Goal: Task Accomplishment & Management: Manage account settings

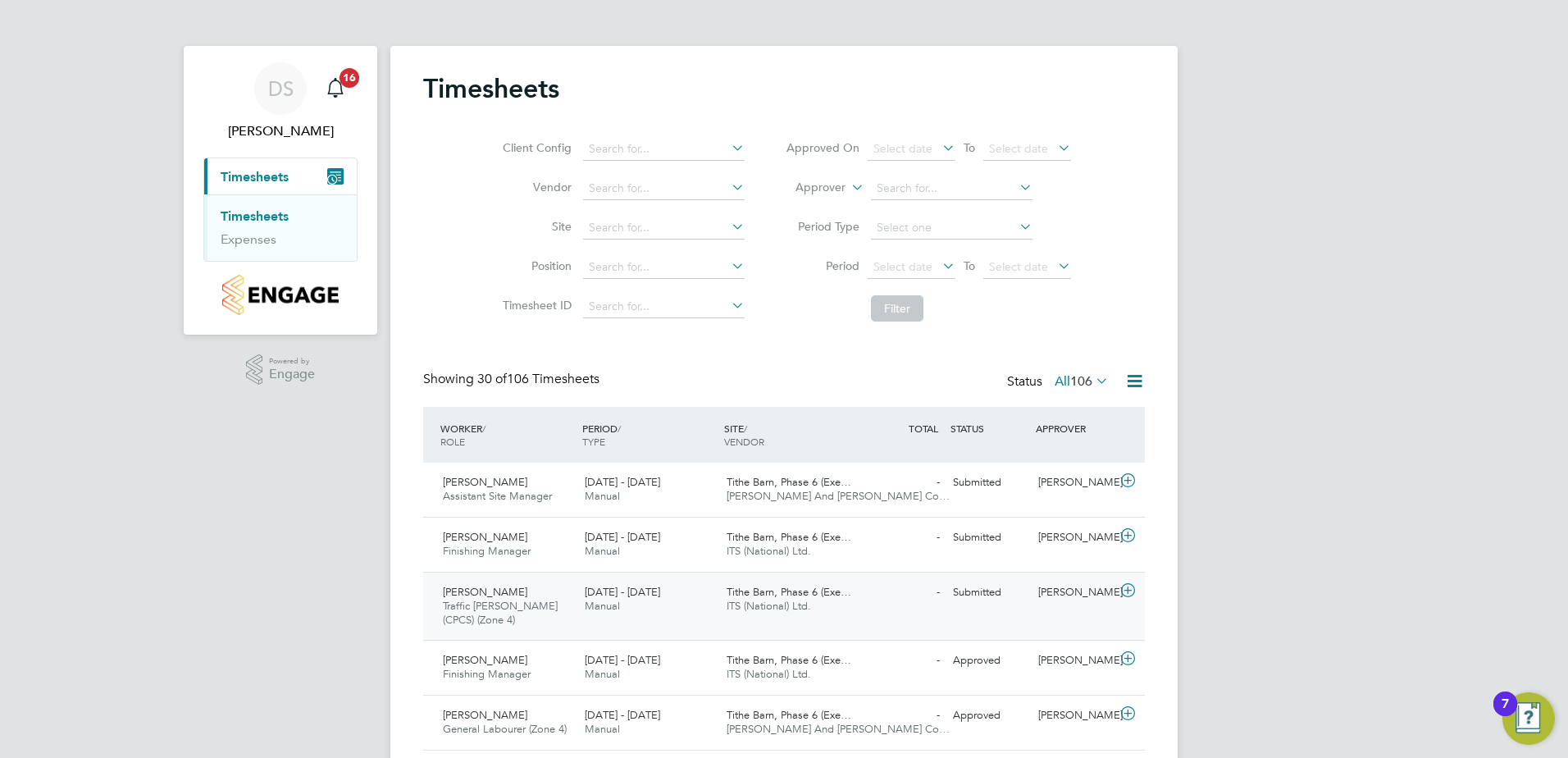
click at [537, 593] on div "Terry Green Traffic Marshall (CPCS) (Zone 4) 4 - 10 Aug 2025" at bounding box center [507, 606] width 142 height 55
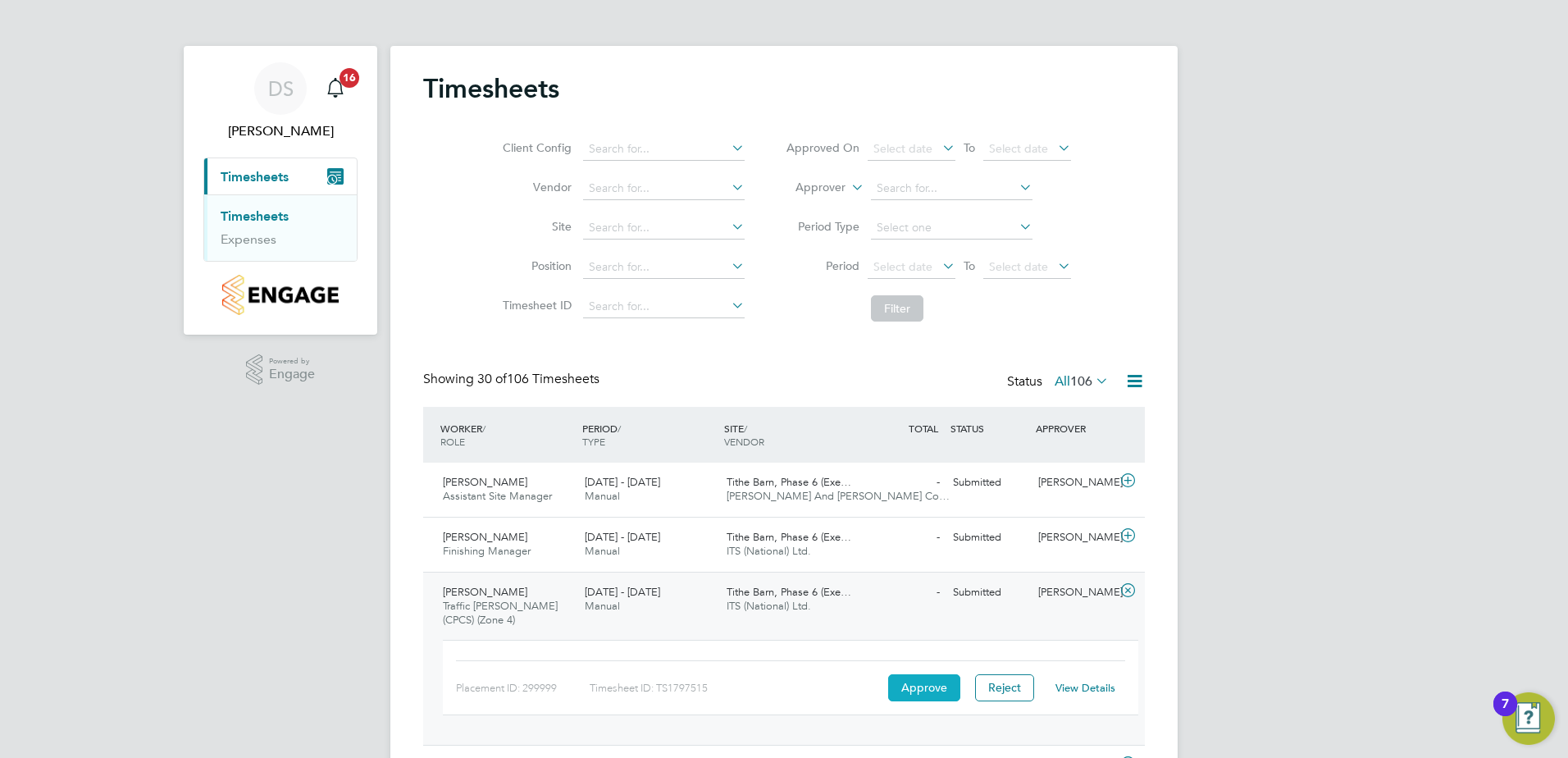
click at [932, 686] on button "Approve" at bounding box center [924, 687] width 72 height 26
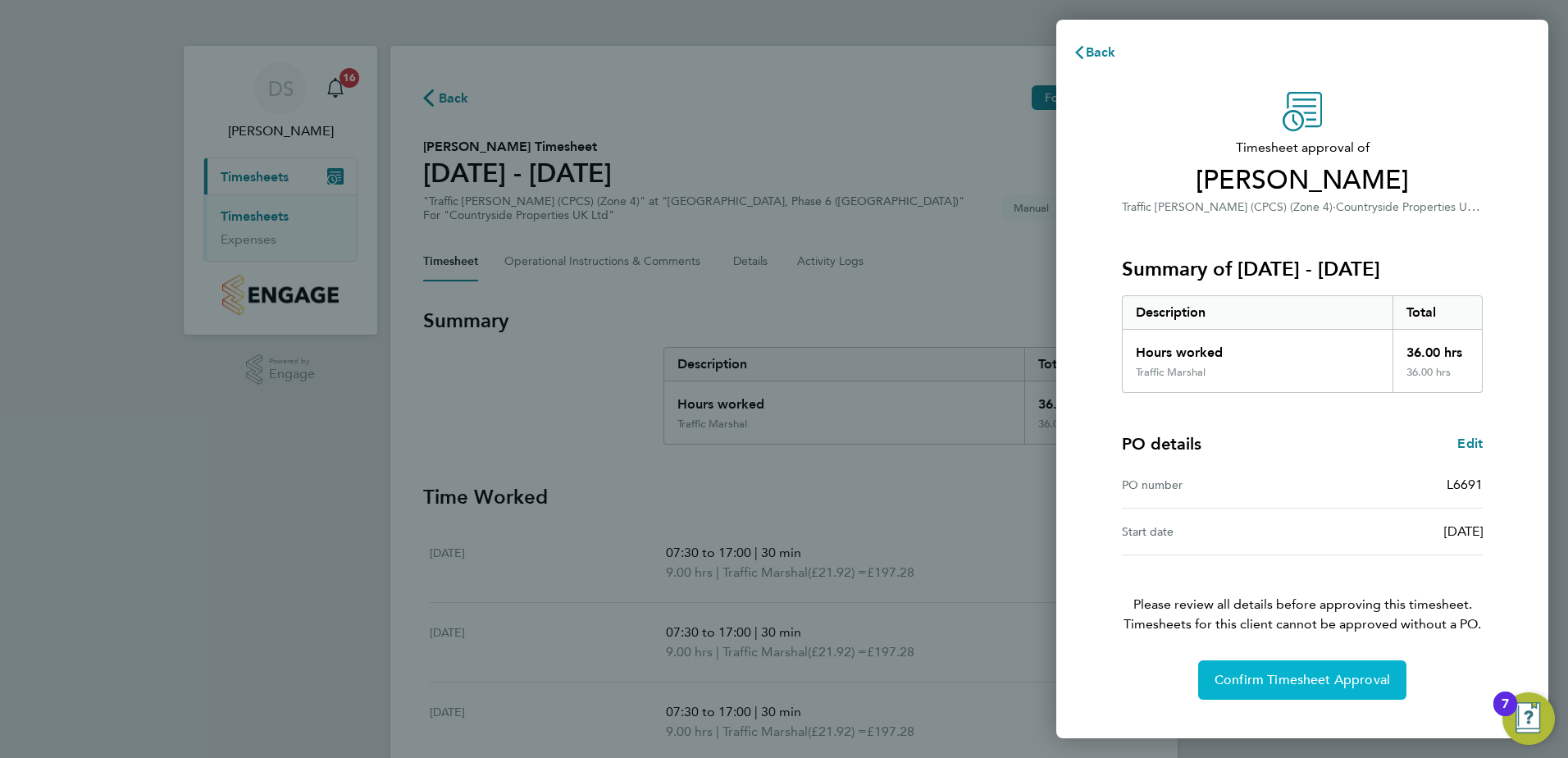
click at [1285, 689] on button "Confirm Timesheet Approval" at bounding box center [1303, 680] width 209 height 39
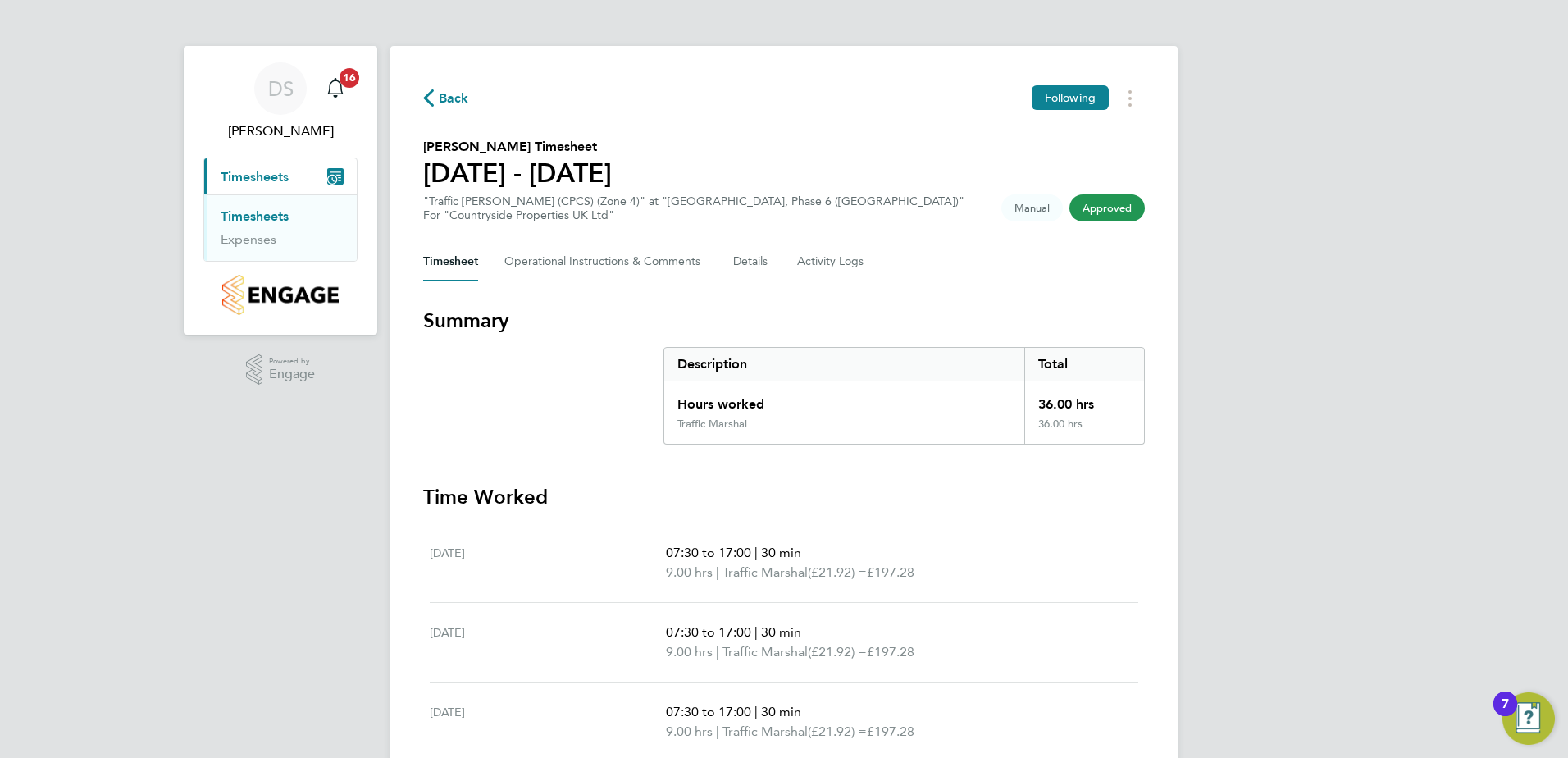
click at [266, 219] on link "Timesheets" at bounding box center [254, 216] width 68 height 15
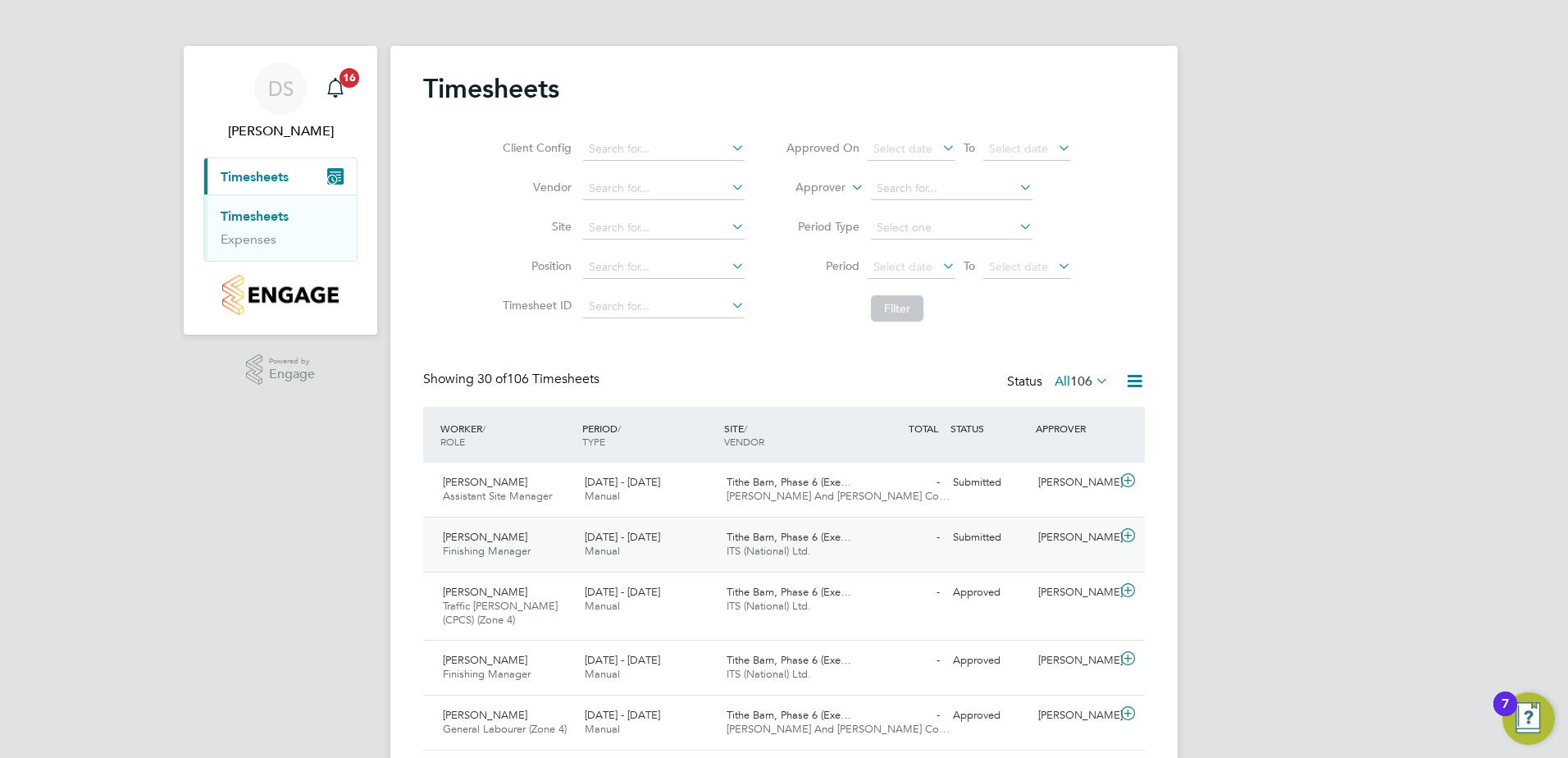
click at [622, 540] on span "[DATE] - [DATE]" at bounding box center [623, 537] width 76 height 14
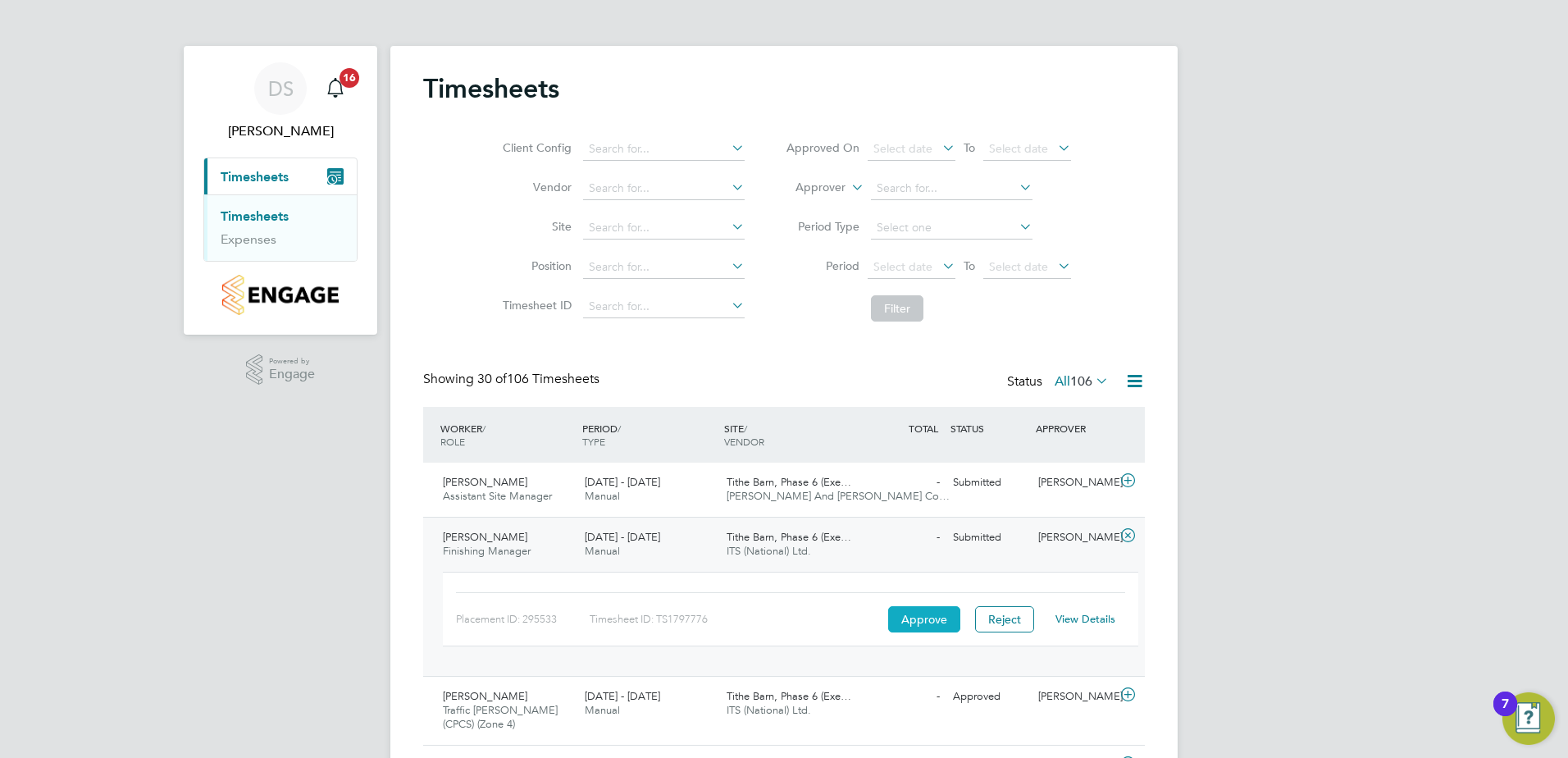
click at [936, 618] on button "Approve" at bounding box center [924, 619] width 72 height 26
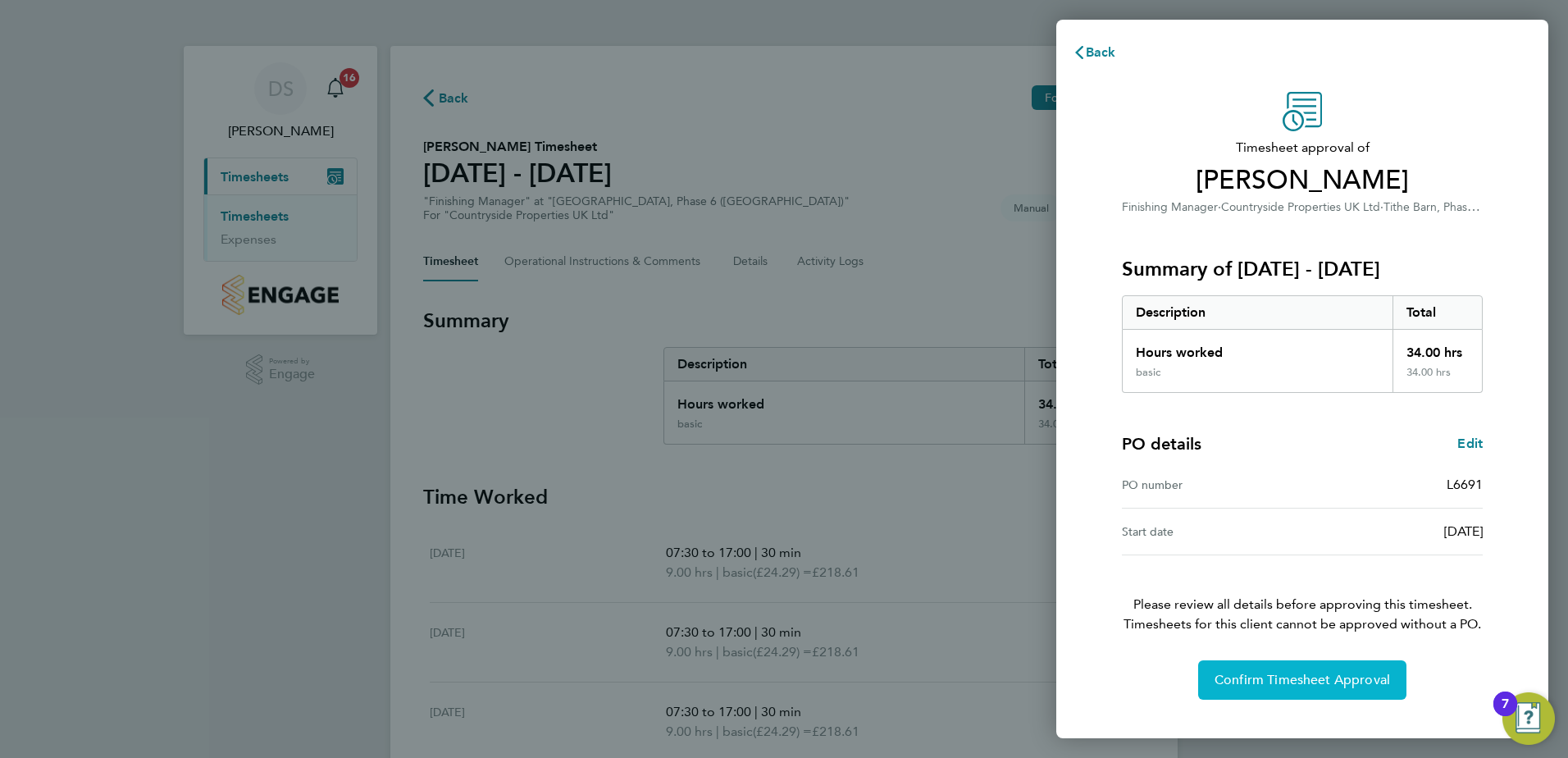
click at [1327, 689] on button "Confirm Timesheet Approval" at bounding box center [1303, 680] width 209 height 39
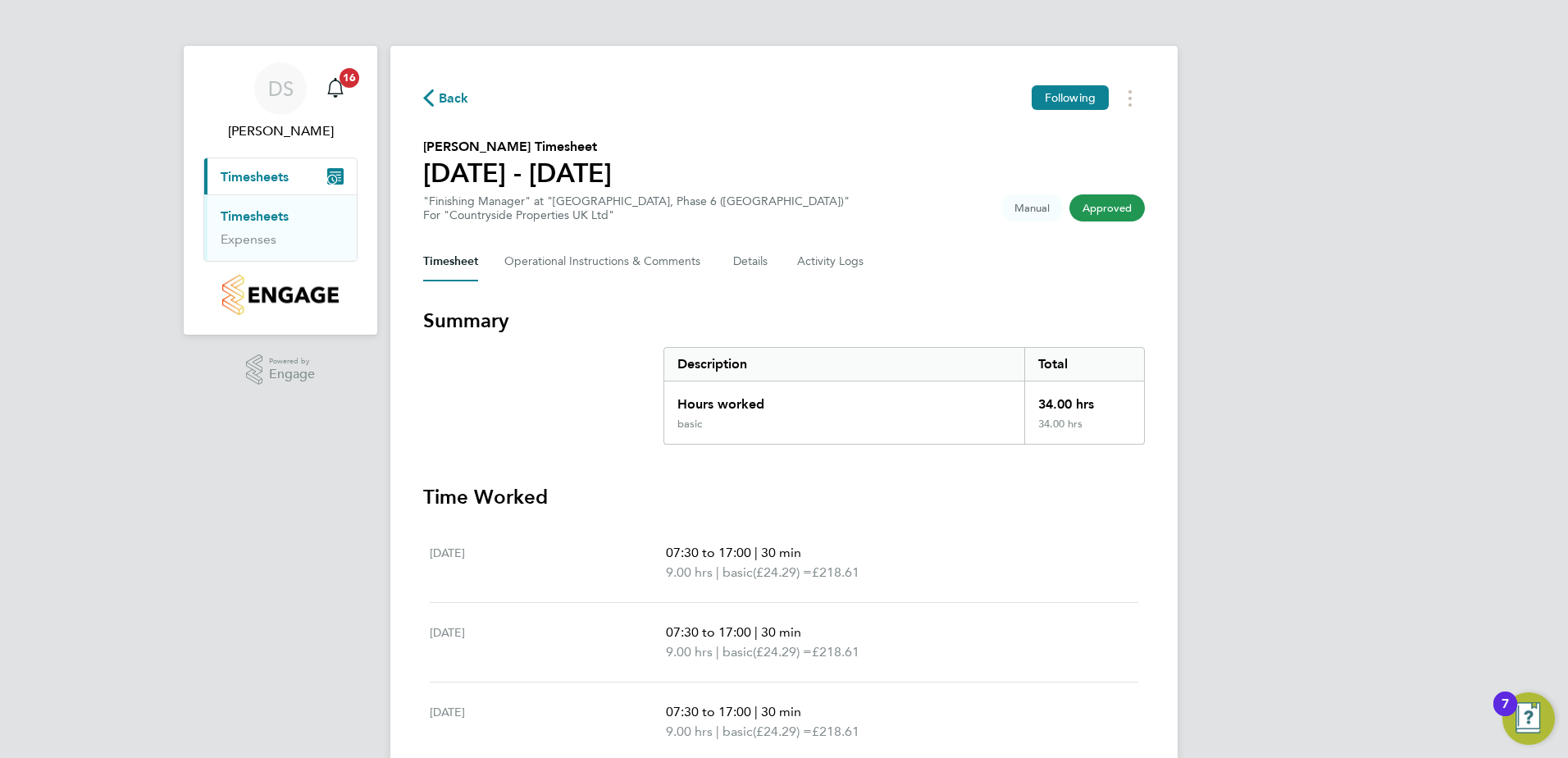
click at [260, 216] on link "Timesheets" at bounding box center [254, 216] width 68 height 15
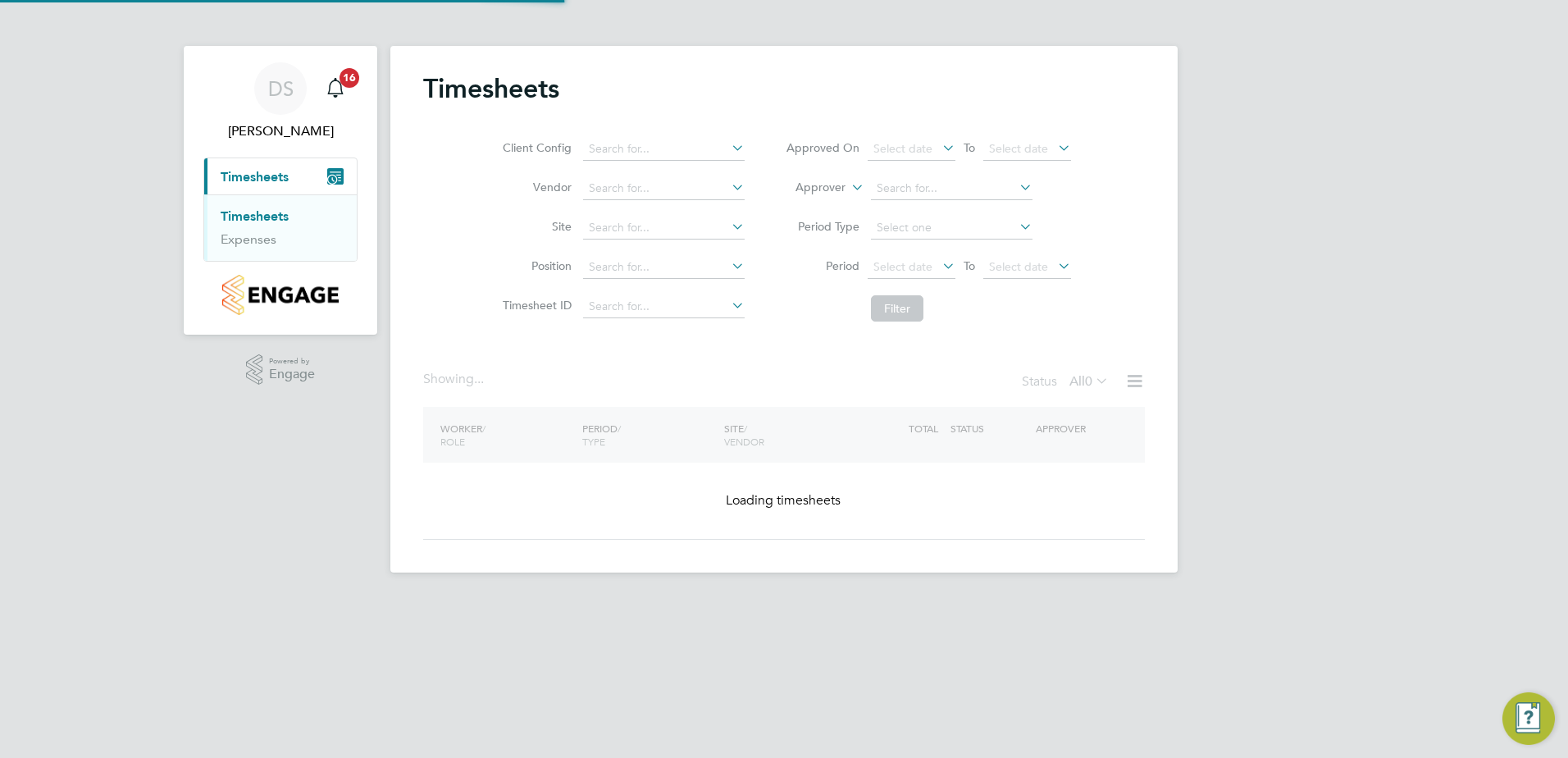
click at [260, 216] on link "Timesheets" at bounding box center [254, 216] width 68 height 15
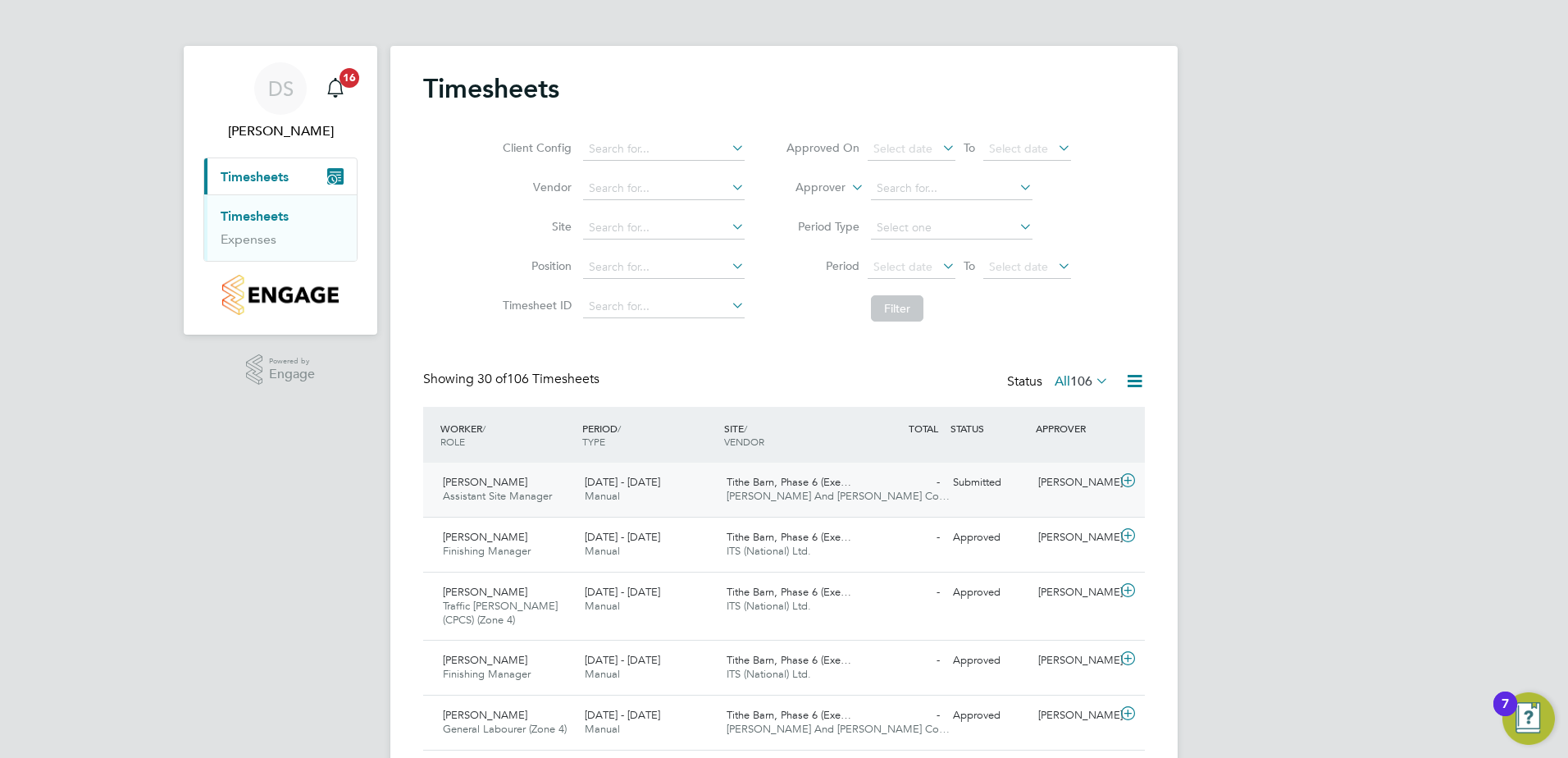
click at [651, 484] on span "[DATE] - [DATE]" at bounding box center [623, 482] width 76 height 14
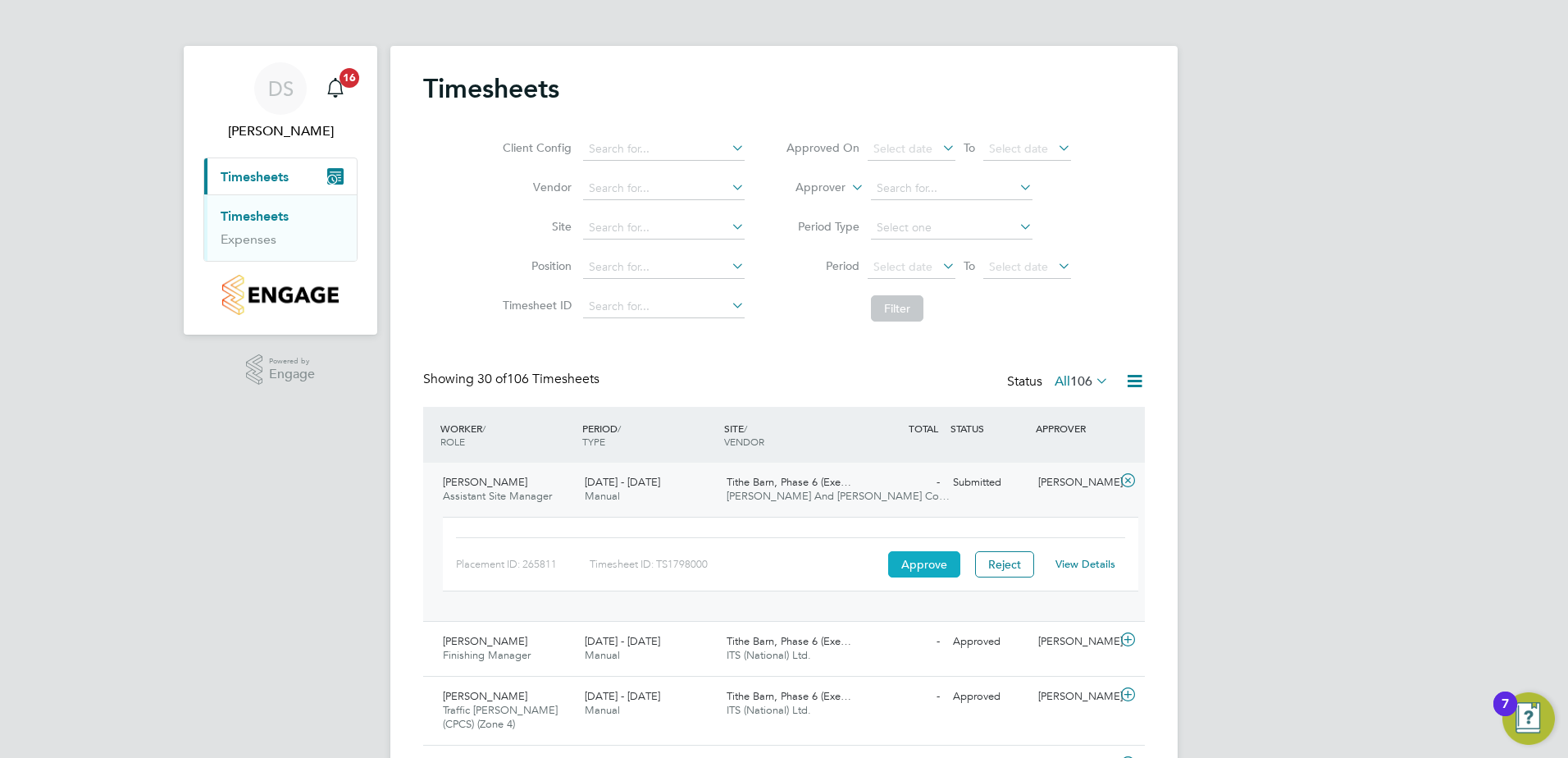
click at [927, 564] on button "Approve" at bounding box center [924, 564] width 72 height 26
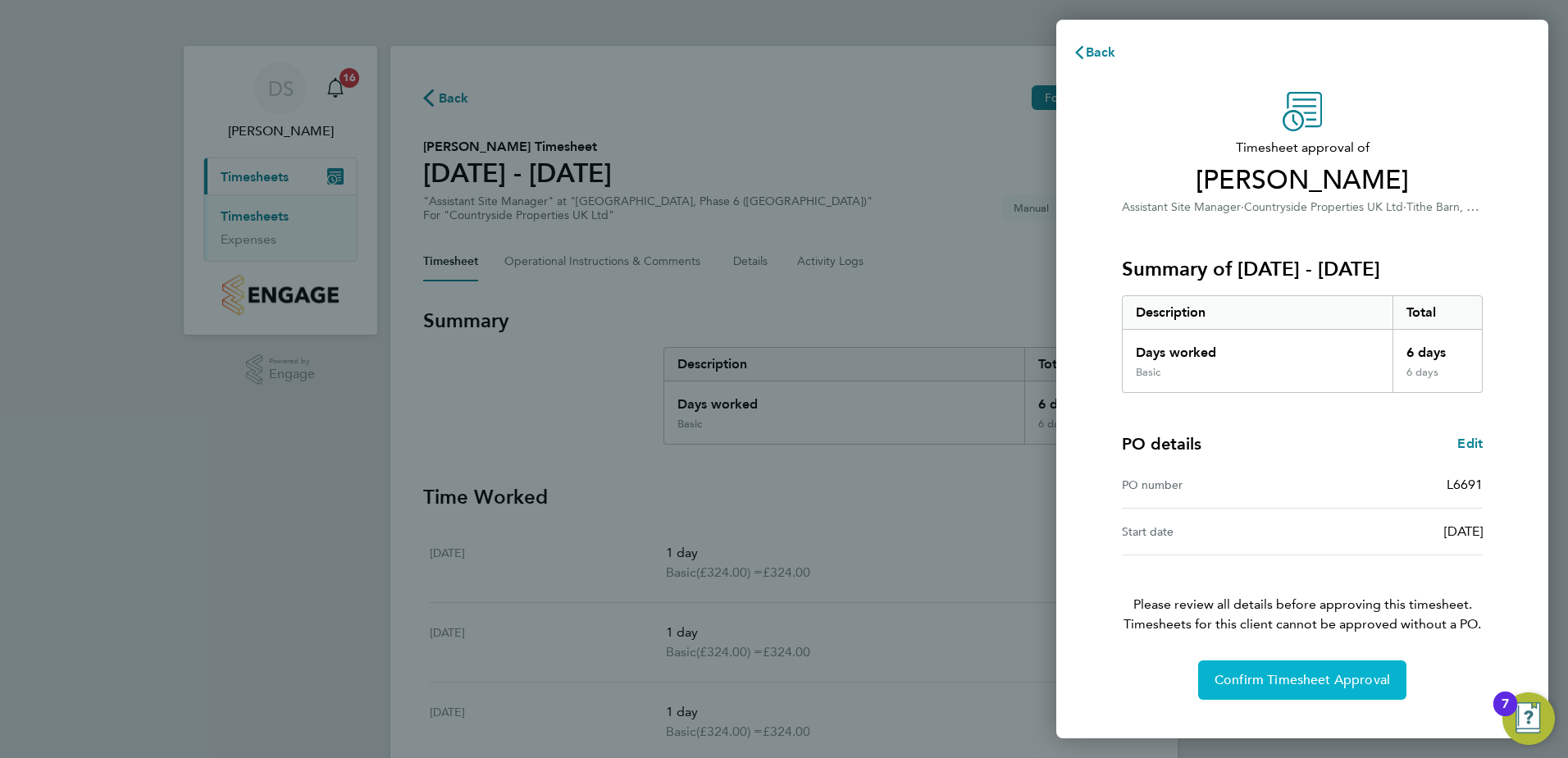
click at [1316, 672] on span "Confirm Timesheet Approval" at bounding box center [1302, 680] width 176 height 16
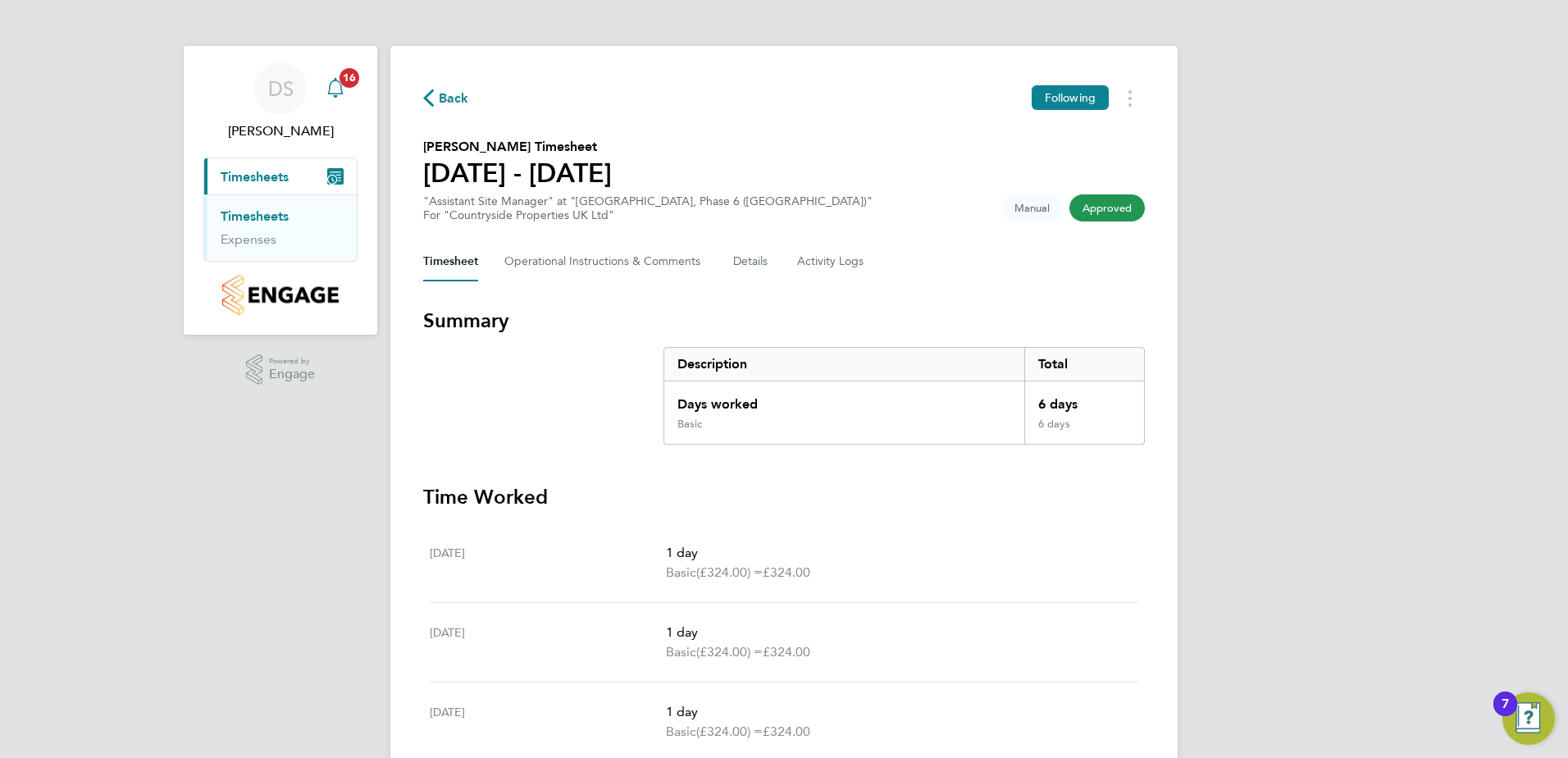
click at [348, 80] on span "16" at bounding box center [350, 78] width 20 height 20
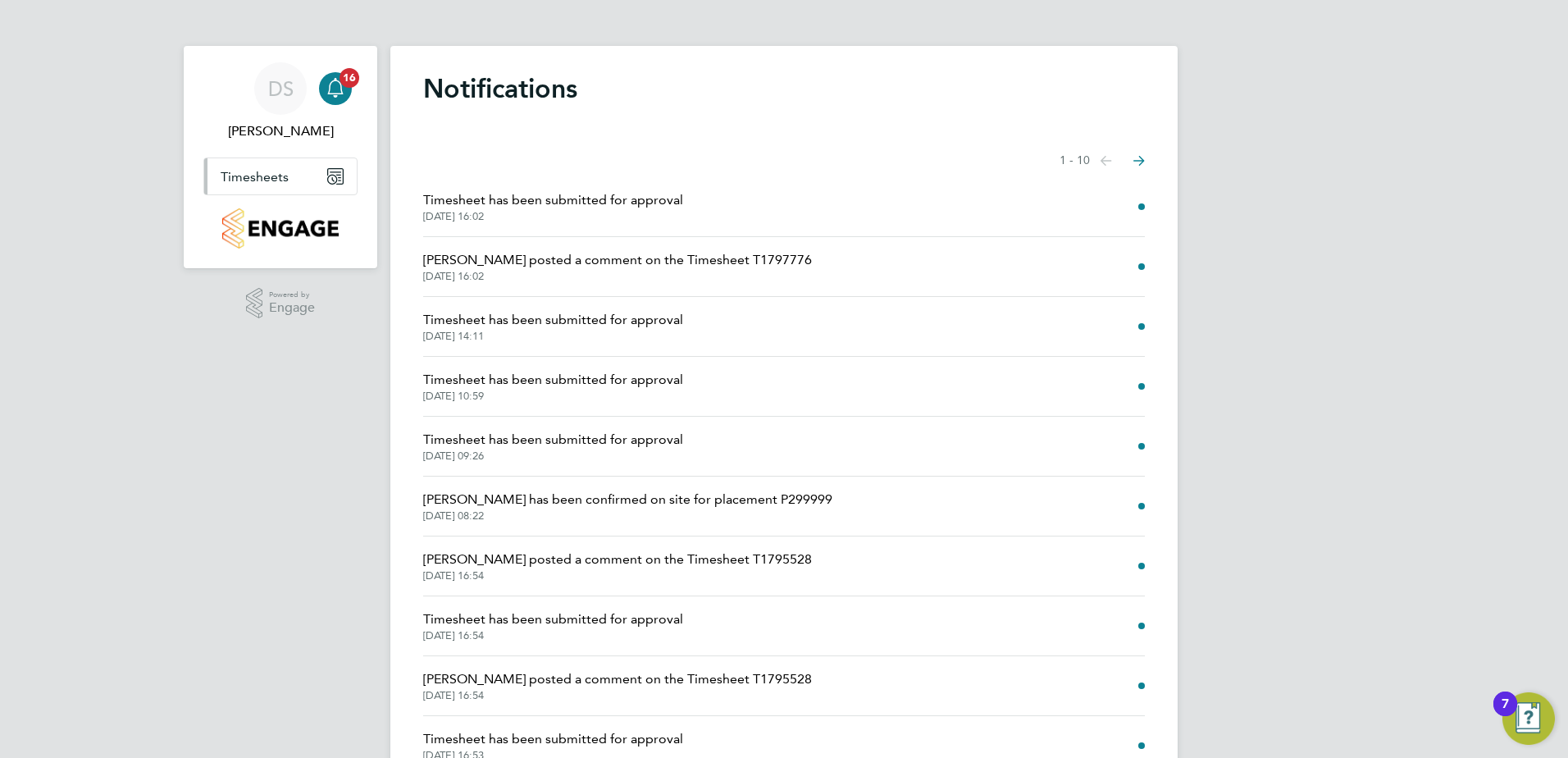
click at [247, 178] on span "Timesheets" at bounding box center [254, 176] width 68 height 15
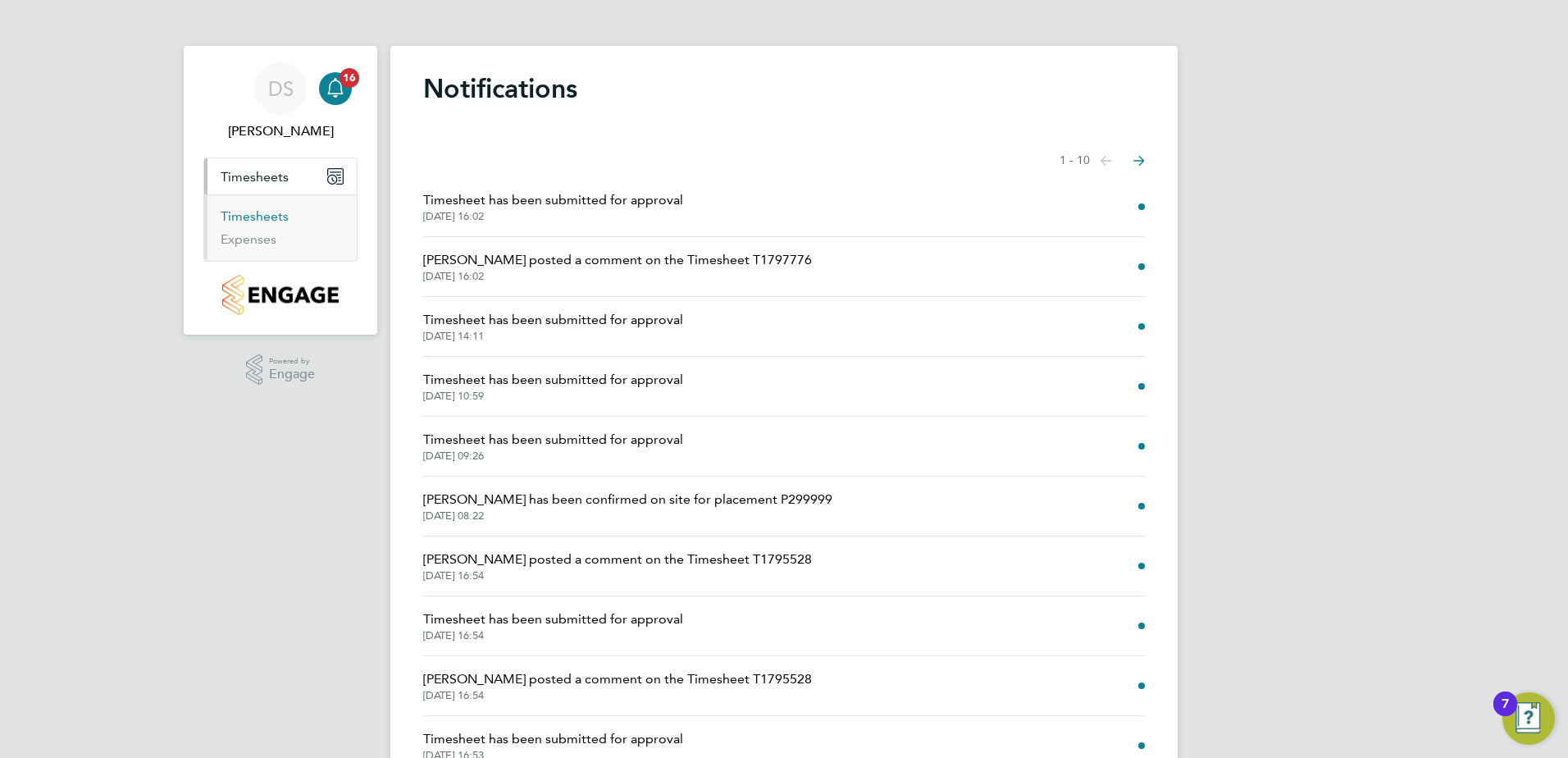
click at [249, 219] on link "Timesheets" at bounding box center [254, 216] width 68 height 15
